Goal: Task Accomplishment & Management: Complete application form

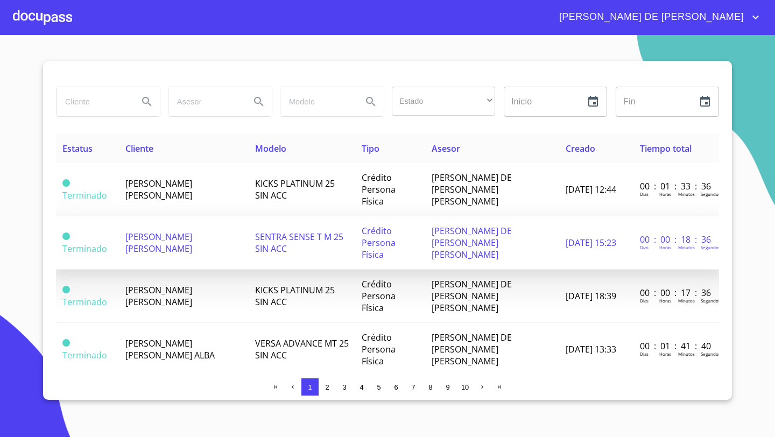
click at [162, 231] on span "[PERSON_NAME] [PERSON_NAME]" at bounding box center [158, 243] width 67 height 24
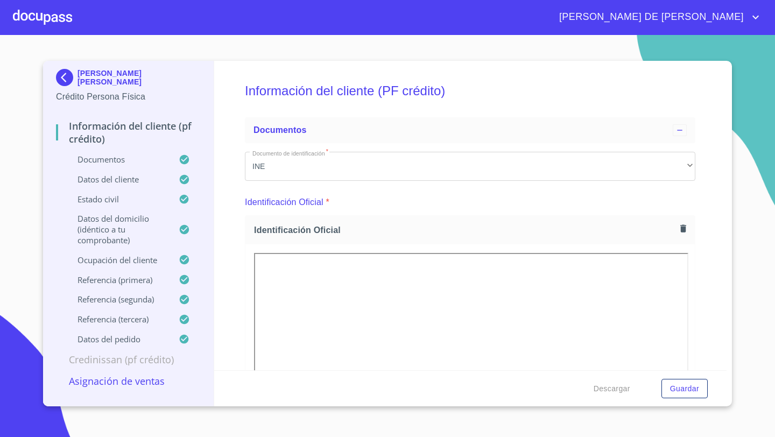
click at [150, 387] on p "Asignación de Ventas" at bounding box center [128, 381] width 145 height 13
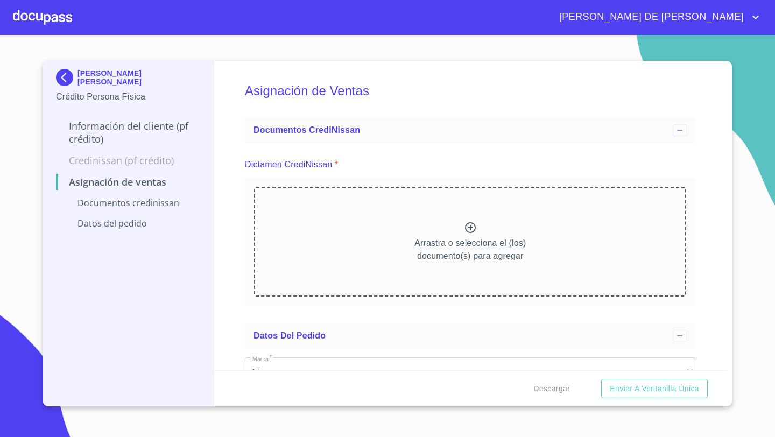
click at [439, 219] on div "Arrastra o selecciona el (los) documento(s) para agregar" at bounding box center [470, 242] width 432 height 110
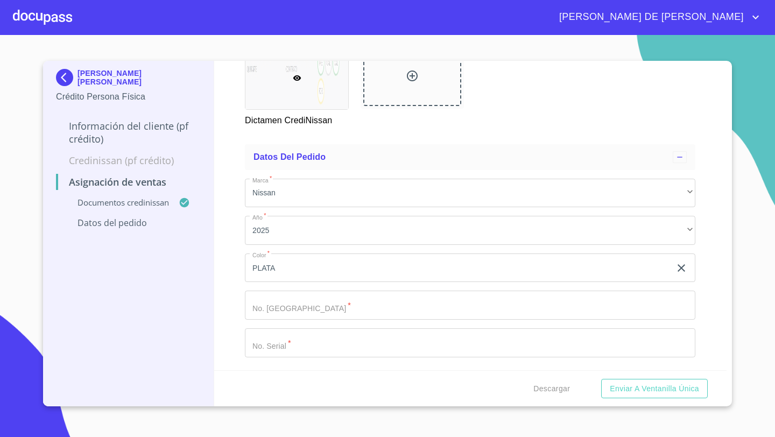
scroll to position [251, 0]
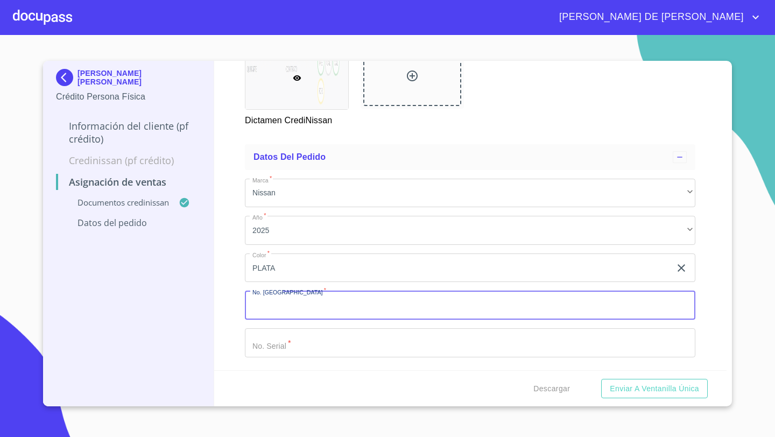
click at [266, 301] on input "Marca   *" at bounding box center [470, 305] width 450 height 29
type input "11886"
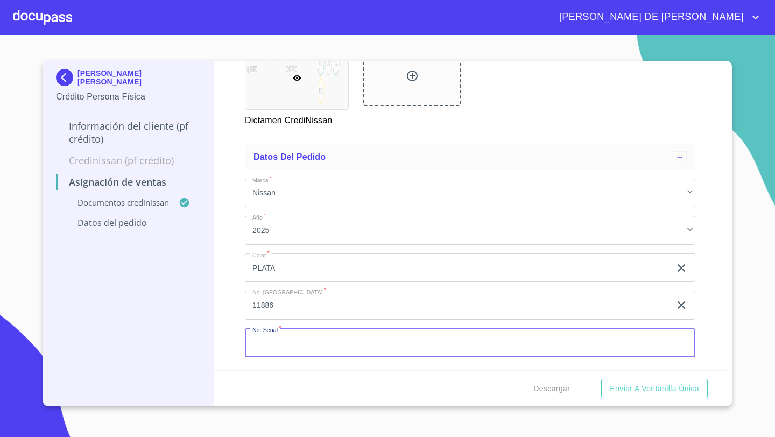
paste input "[US_VEHICLE_IDENTIFICATION_NUMBER]"
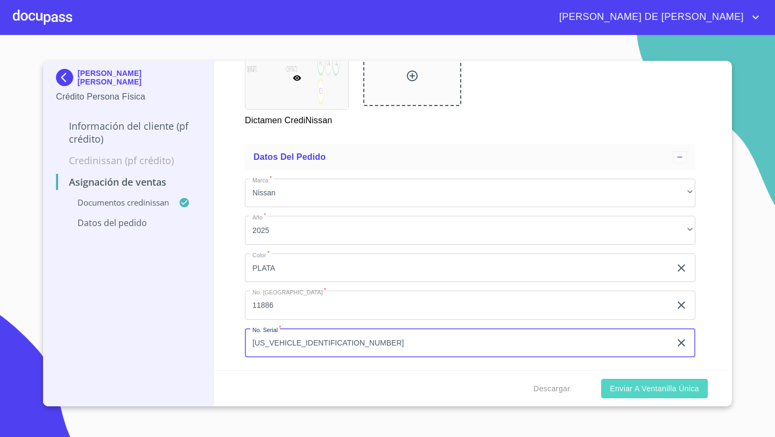
type input "[US_VEHICLE_IDENTIFICATION_NUMBER]"
click at [623, 387] on span "Enviar a Ventanilla única" at bounding box center [654, 388] width 89 height 13
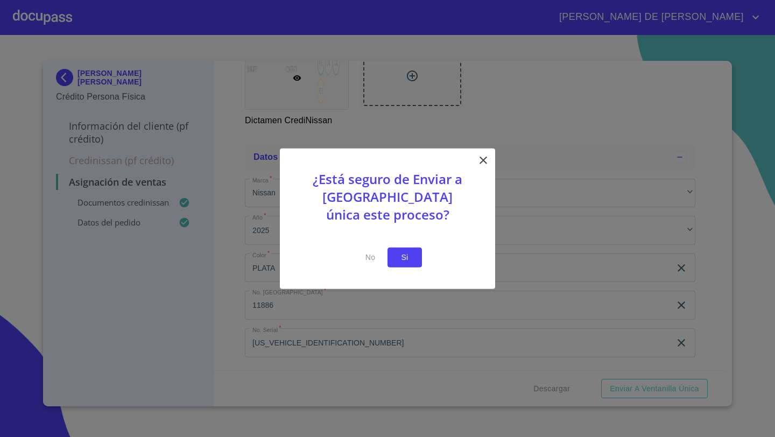
click at [406, 253] on span "Si" at bounding box center [404, 257] width 17 height 13
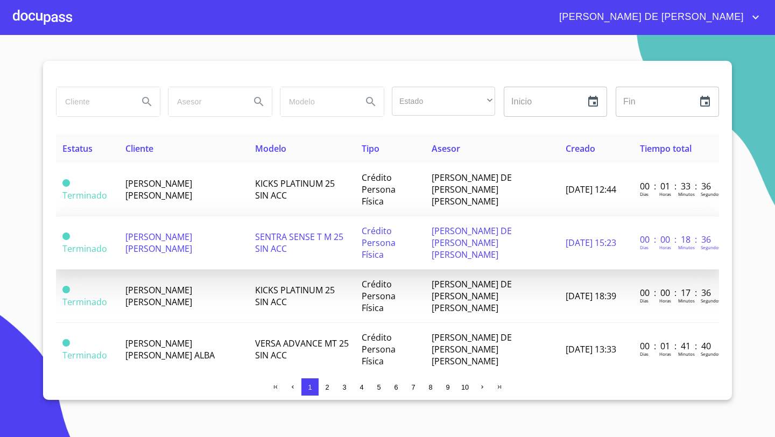
click at [163, 231] on span "[PERSON_NAME] [PERSON_NAME]" at bounding box center [158, 243] width 67 height 24
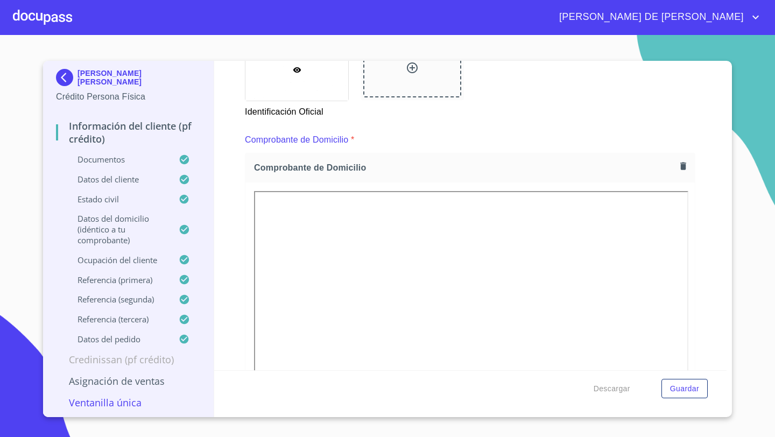
scroll to position [450, 0]
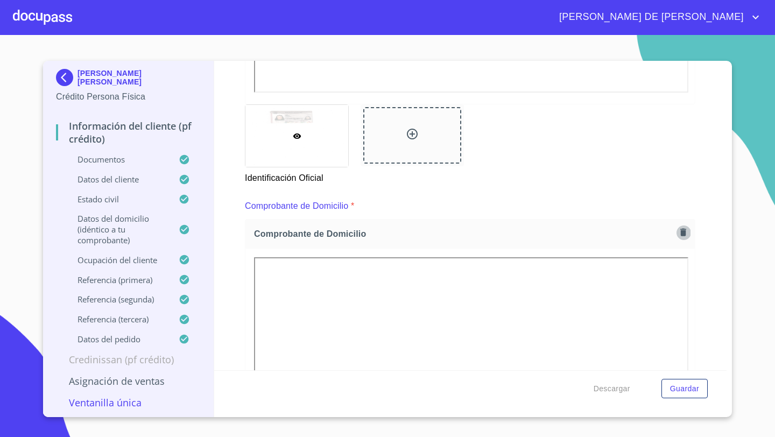
click at [684, 234] on icon "button" at bounding box center [683, 233] width 6 height 8
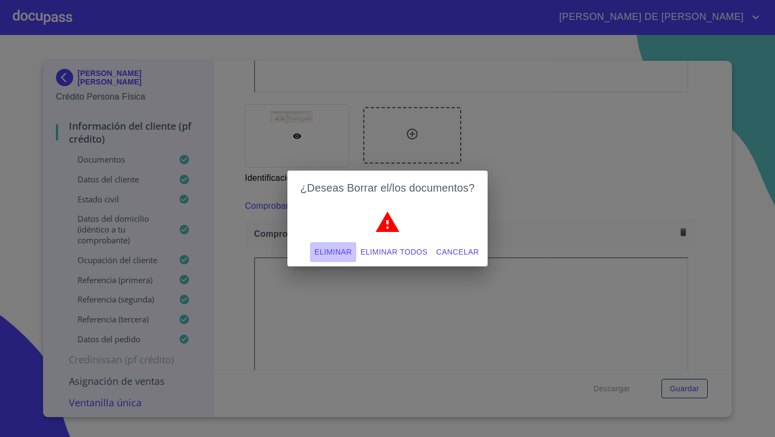
click at [337, 255] on span "Eliminar" at bounding box center [332, 251] width 37 height 13
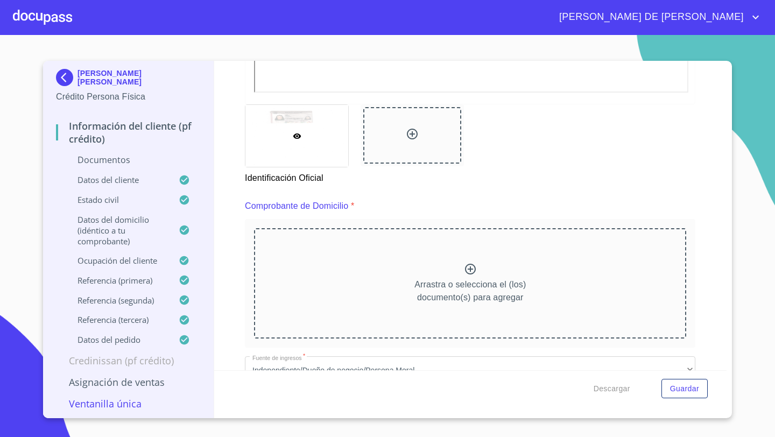
click at [400, 257] on div "Arrastra o selecciona el (los) documento(s) para agregar" at bounding box center [470, 283] width 432 height 110
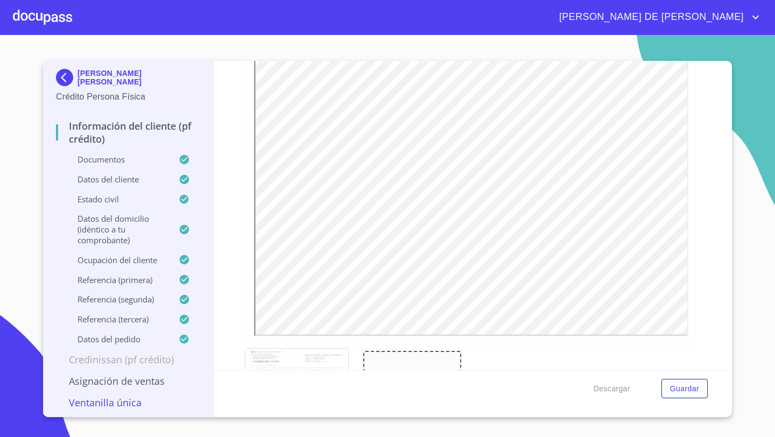
scroll to position [665, 0]
click at [693, 393] on span "Guardar" at bounding box center [684, 388] width 29 height 13
